Goal: Task Accomplishment & Management: Manage account settings

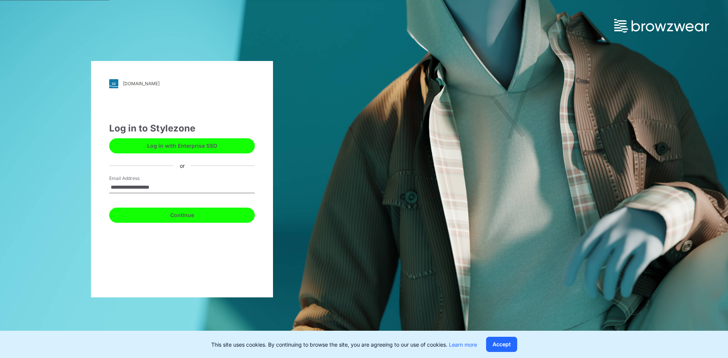
click at [154, 217] on button "Continue" at bounding box center [182, 215] width 146 height 15
click at [153, 213] on button "Continue" at bounding box center [182, 215] width 146 height 15
click at [181, 223] on div "**********" at bounding box center [182, 179] width 182 height 237
click at [188, 214] on button "Continue" at bounding box center [182, 215] width 146 height 15
